Goal: Task Accomplishment & Management: Manage account settings

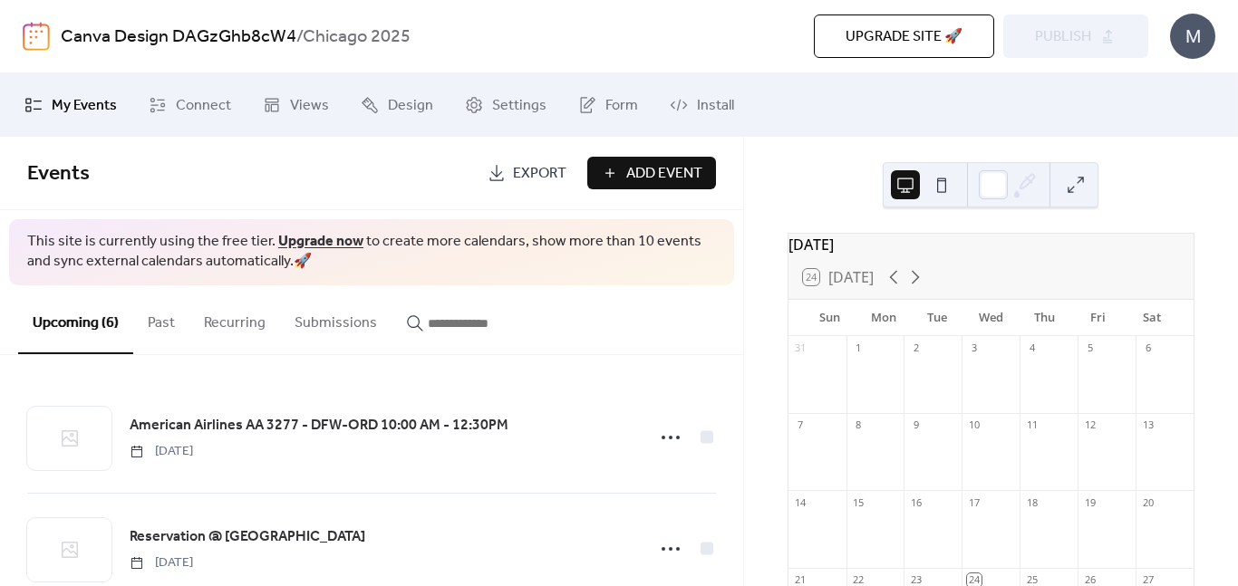
click at [529, 173] on span "Export" at bounding box center [539, 174] width 53 height 22
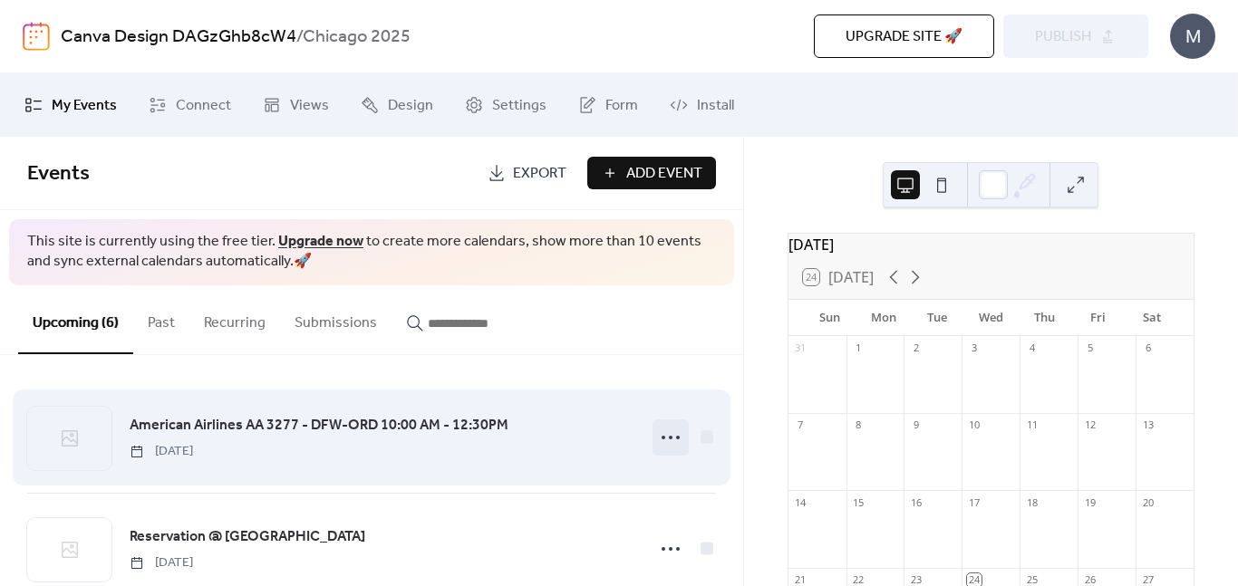
click at [656, 426] on icon at bounding box center [670, 437] width 29 height 29
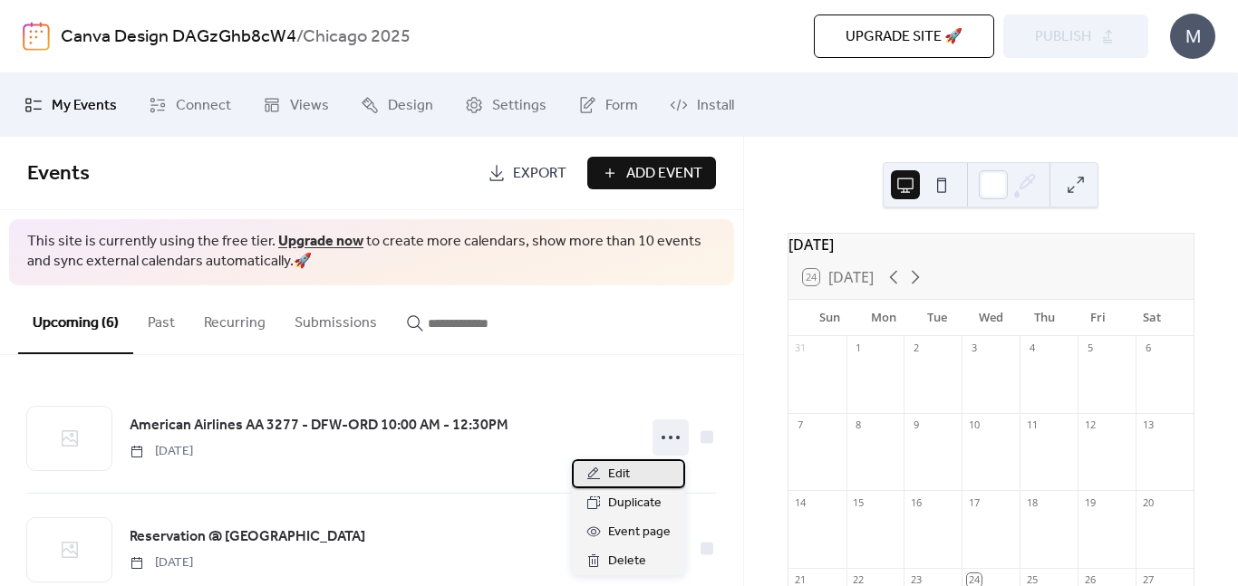
click at [644, 473] on div "Edit" at bounding box center [628, 474] width 113 height 29
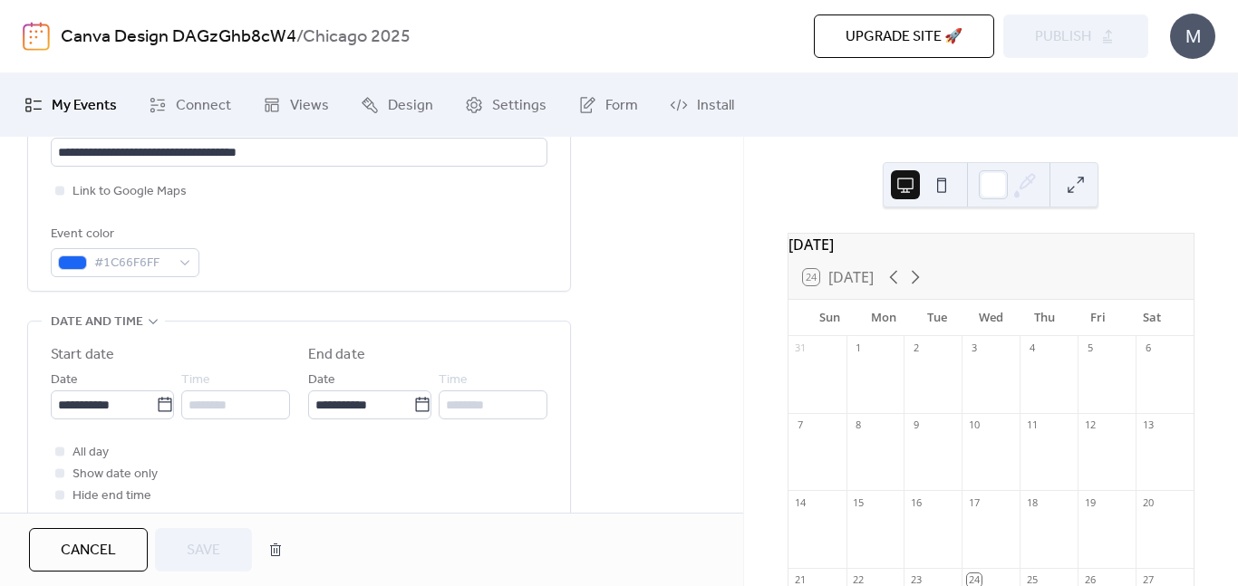
scroll to position [476, 0]
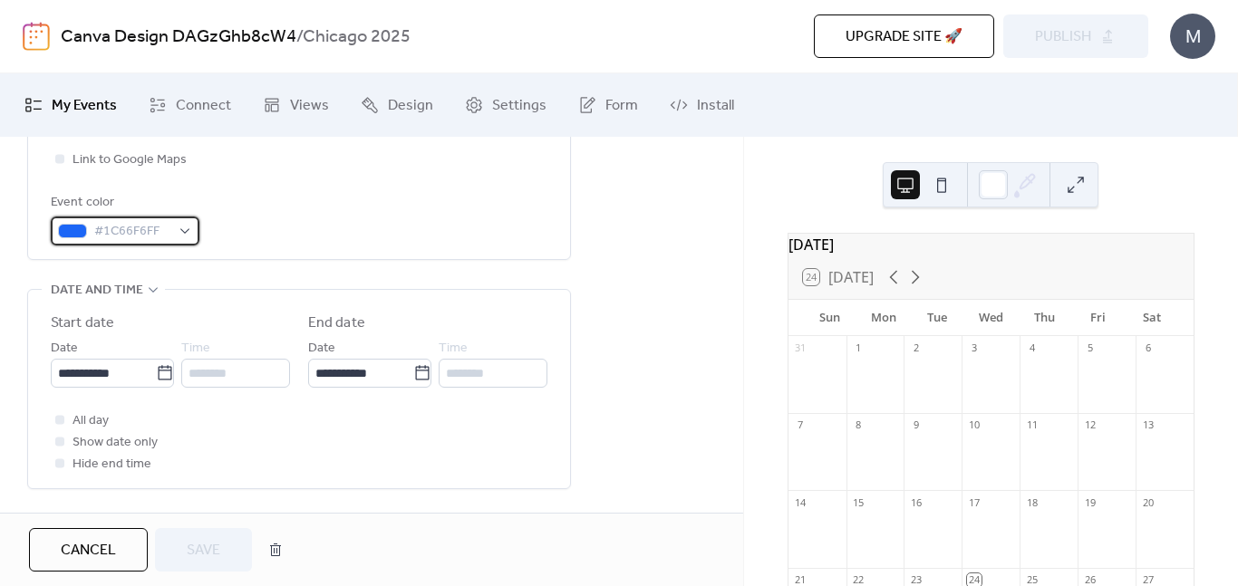
click at [131, 234] on span "#1C66F6FF" at bounding box center [132, 232] width 76 height 22
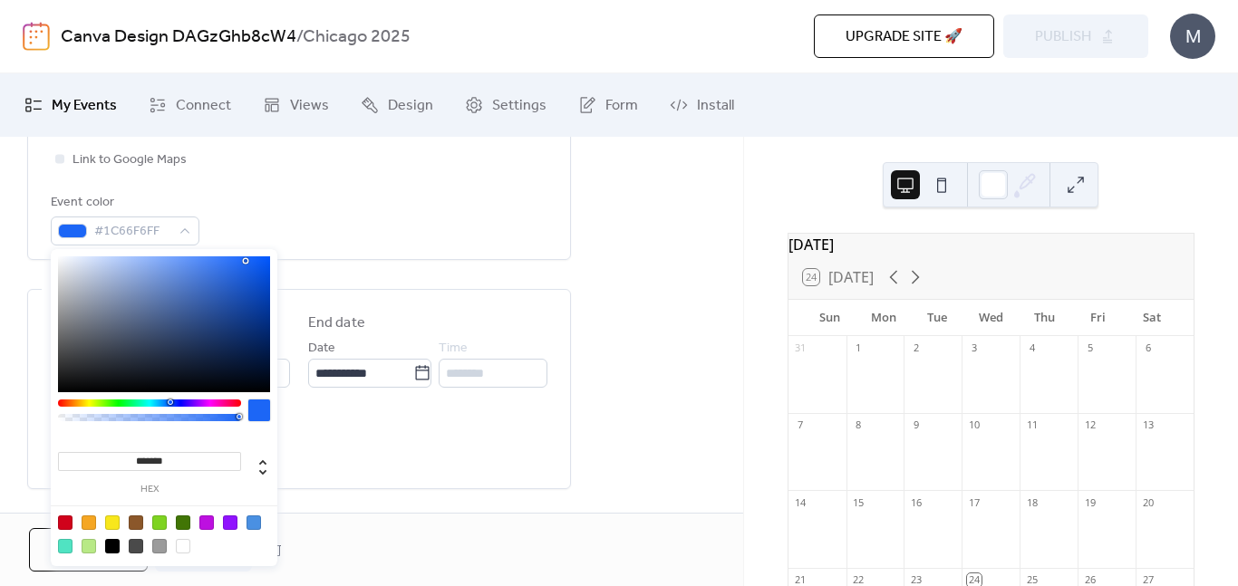
click at [165, 461] on input "*******" at bounding box center [149, 461] width 183 height 19
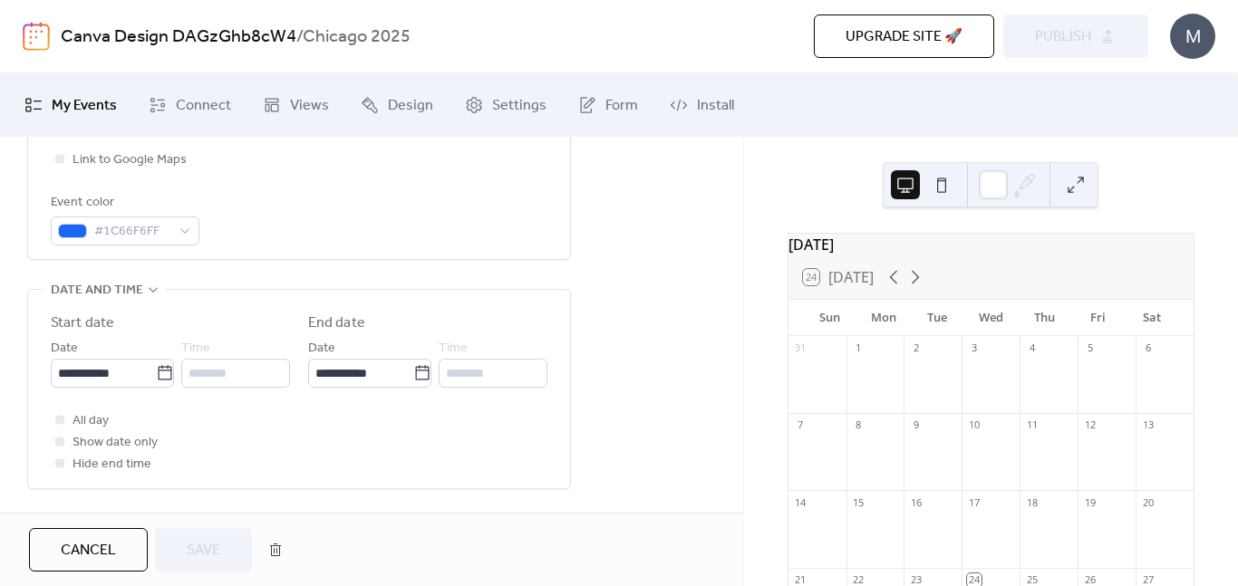
click at [101, 543] on span "Cancel" at bounding box center [88, 551] width 55 height 22
